Goal: Task Accomplishment & Management: Complete application form

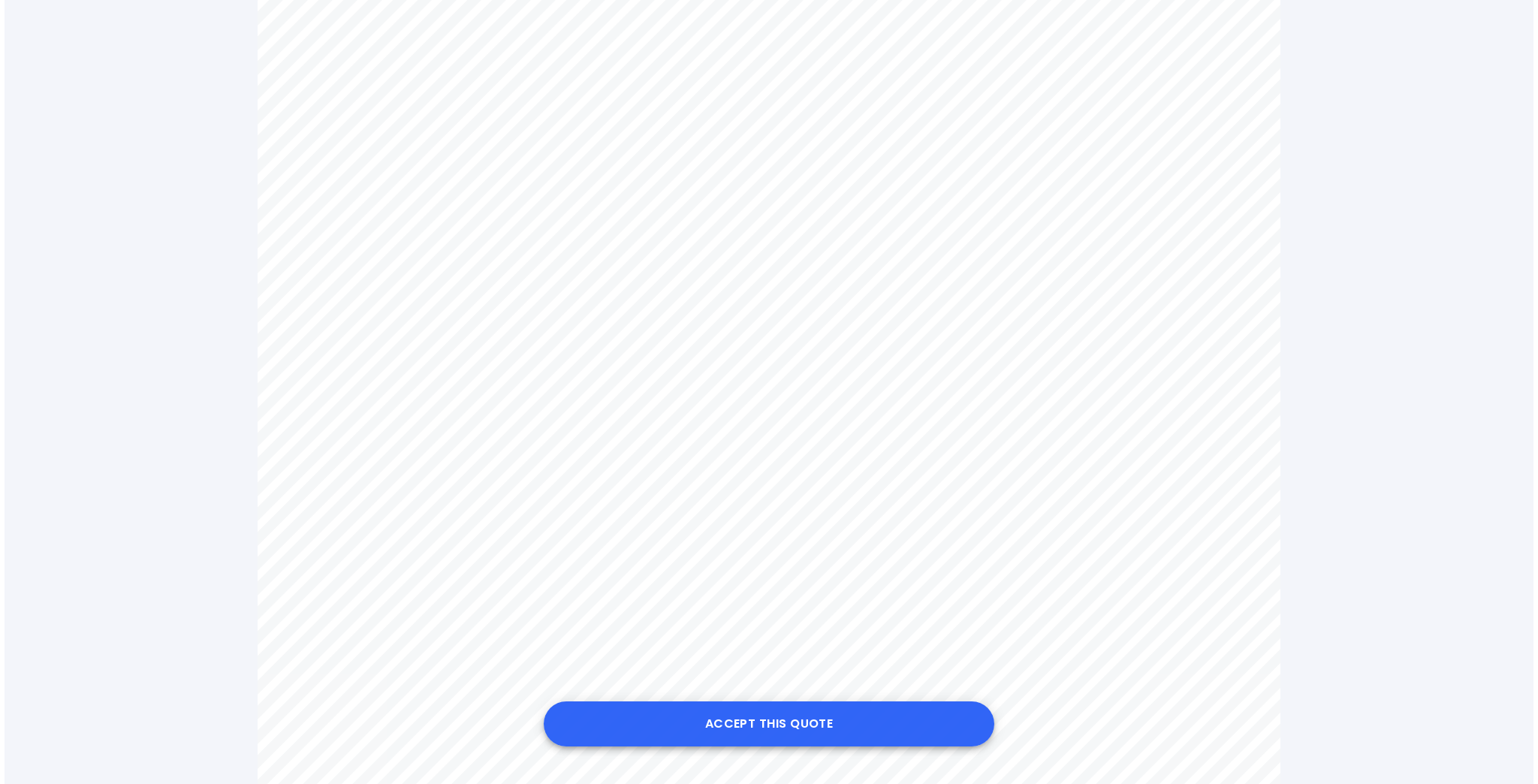
scroll to position [661, 0]
click at [752, 732] on button "Accept this Quote" at bounding box center [764, 723] width 450 height 45
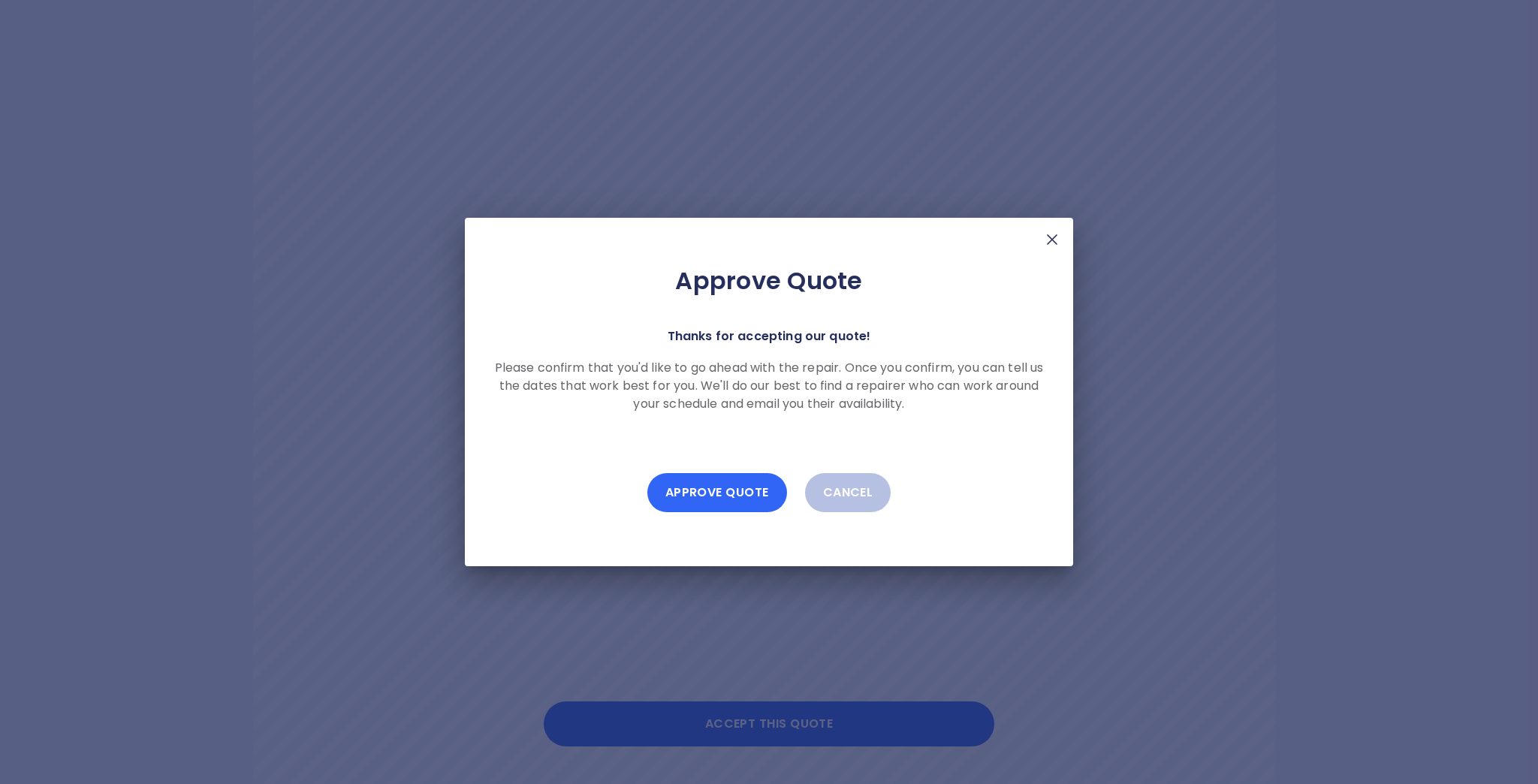
click at [711, 491] on button "Approve Quote" at bounding box center [717, 492] width 140 height 39
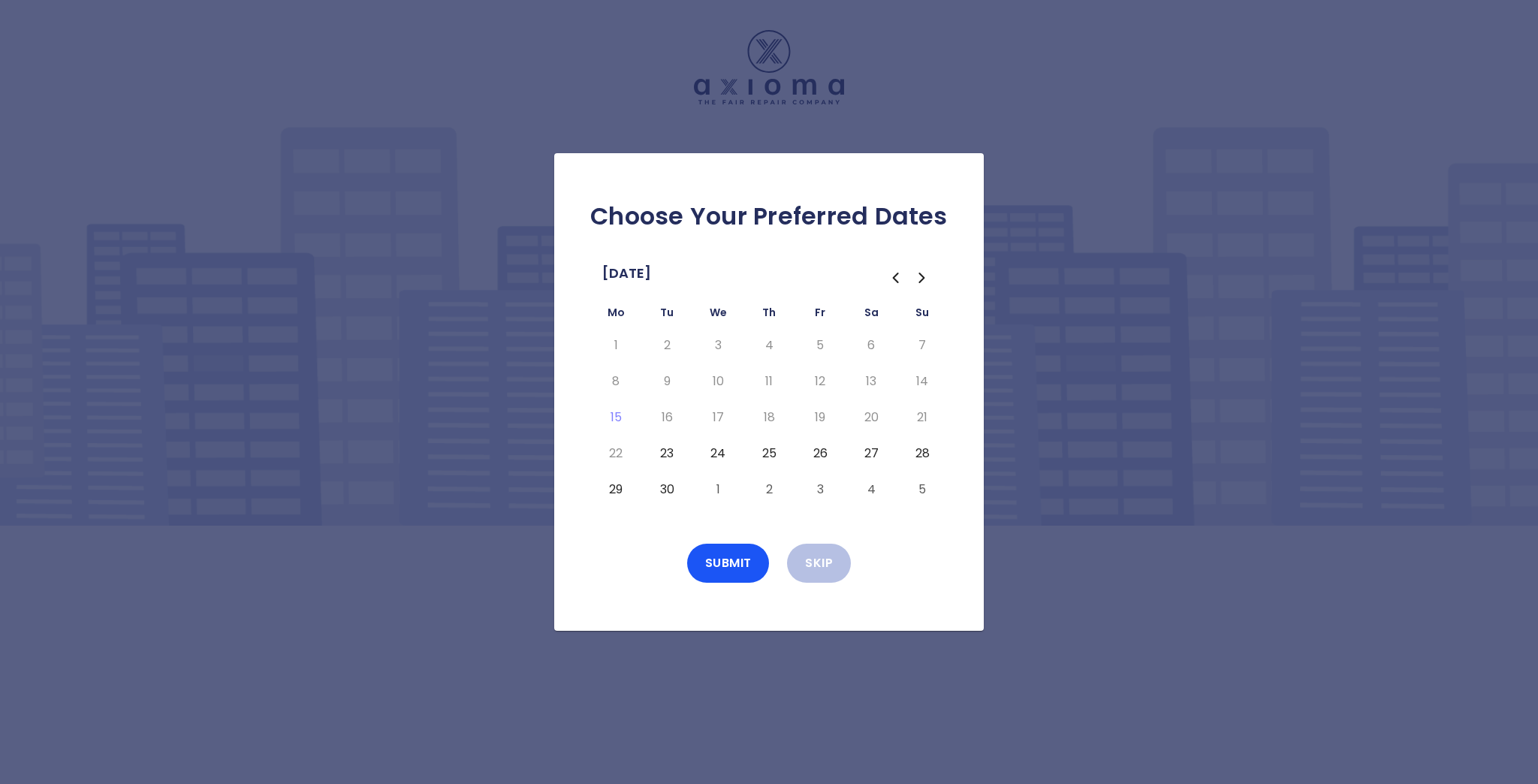
click at [711, 461] on button "24" at bounding box center [717, 454] width 27 height 24
click at [731, 572] on button "Submit" at bounding box center [728, 563] width 83 height 39
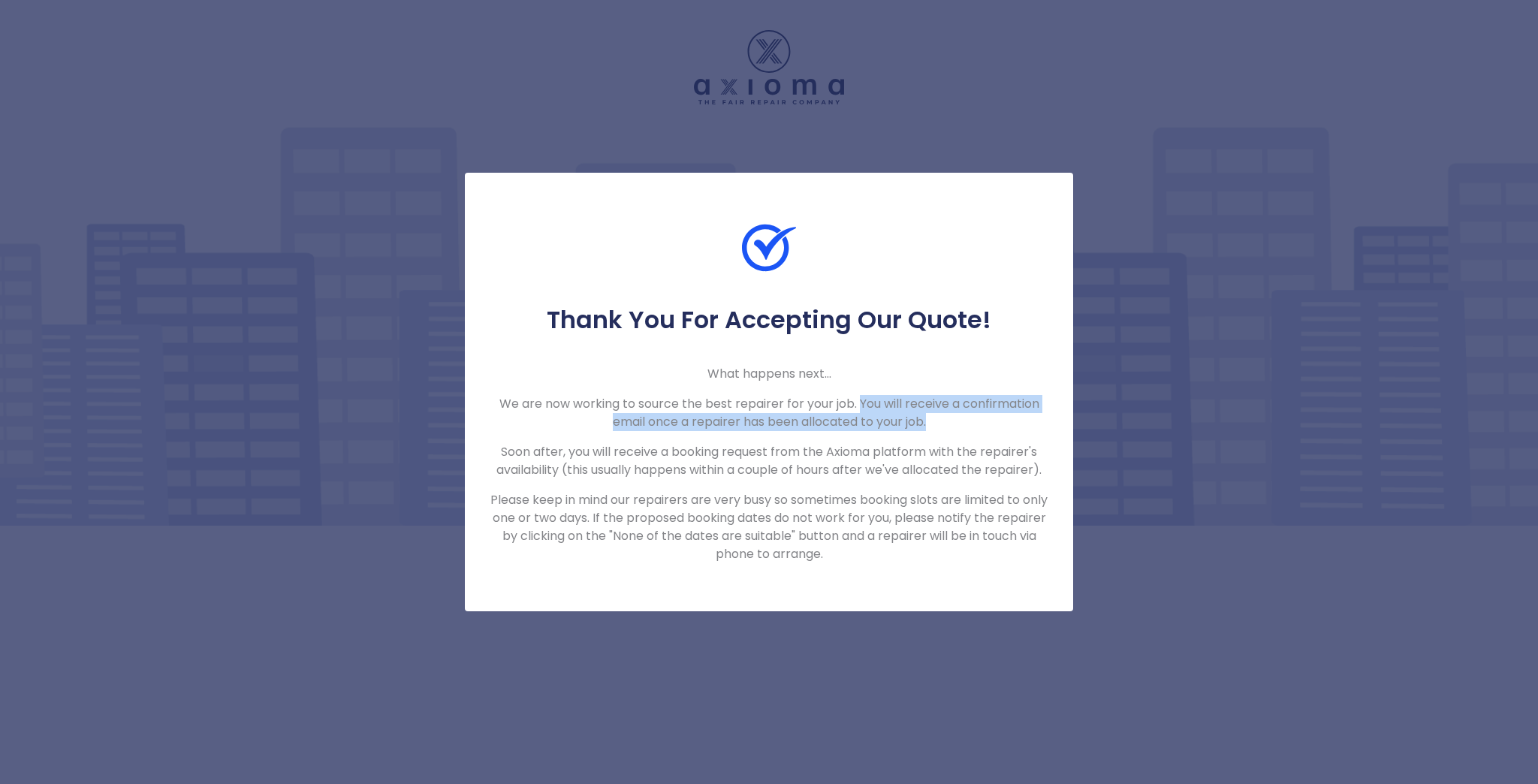
drag, startPoint x: 856, startPoint y: 409, endPoint x: 950, endPoint y: 426, distance: 95.5
click at [950, 426] on p "We are now working to source the best repairer for your job. You will receive a…" at bounding box center [769, 412] width 561 height 36
